Goal: Consume media (video, audio): Watch videos, listen to music or podcasts

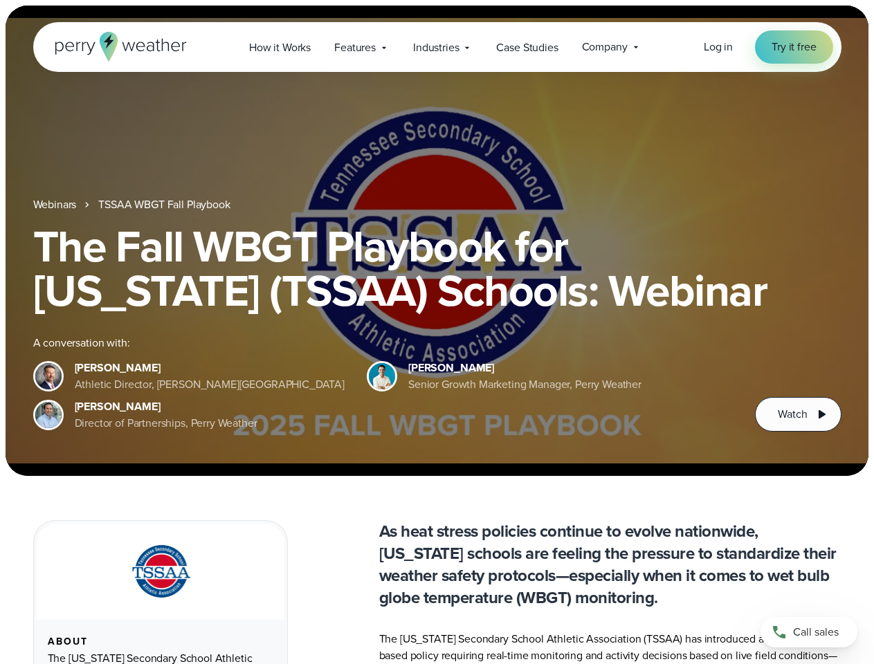
click at [437, 332] on div "The Fall WBGT Playbook for [US_STATE] (TSSAA) Schools: Webinar A conversation w…" at bounding box center [437, 328] width 808 height 208
click at [437, 47] on span "Industries" at bounding box center [436, 47] width 46 height 17
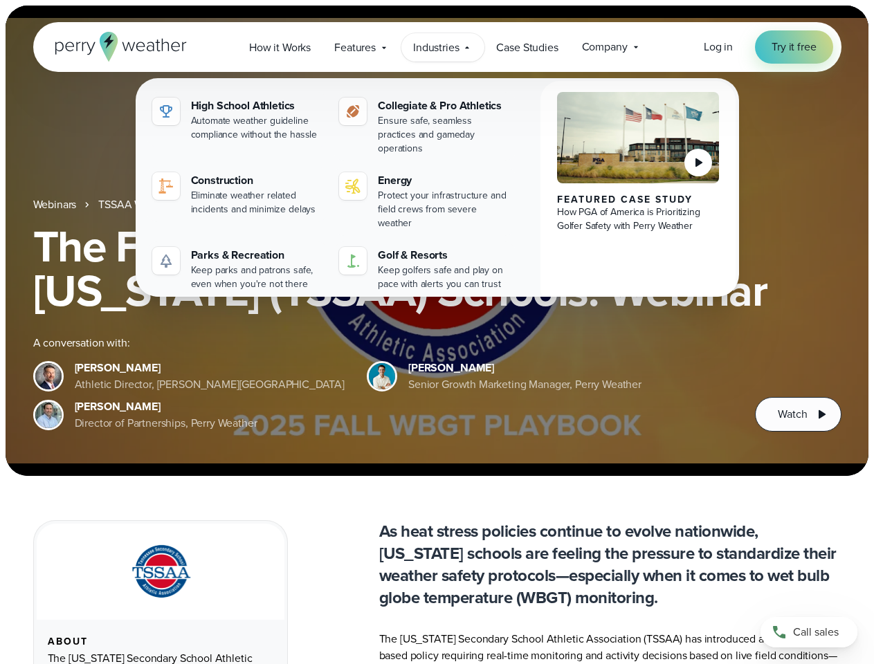
click at [437, 241] on h1 "The Fall WBGT Playbook for [US_STATE] (TSSAA) Schools: Webinar" at bounding box center [437, 268] width 808 height 89
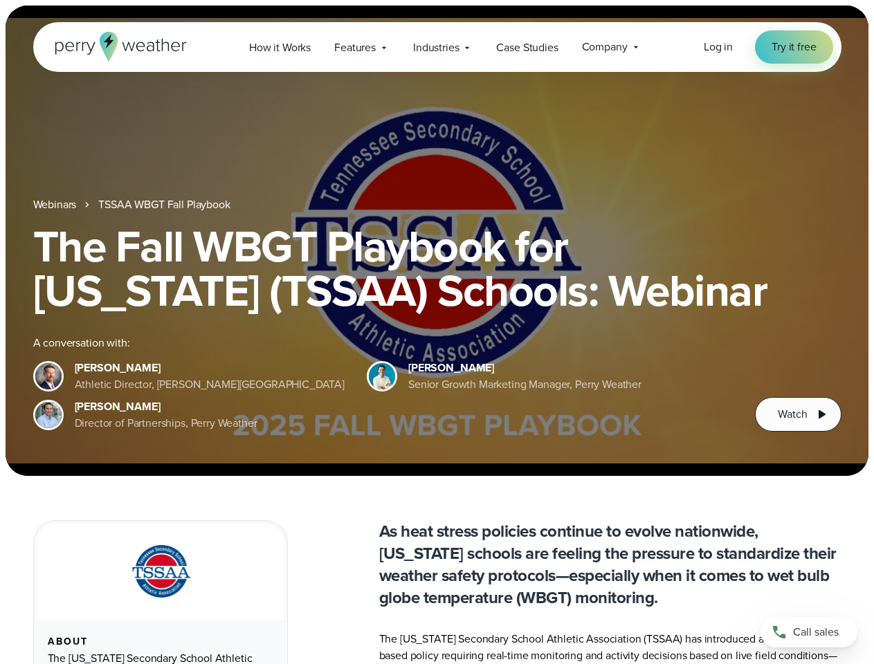
click at [165, 205] on link "TSSAA WBGT Fall Playbook" at bounding box center [164, 205] width 132 height 17
click at [798, 415] on span "Watch" at bounding box center [792, 414] width 29 height 17
